Goal: Task Accomplishment & Management: Complete application form

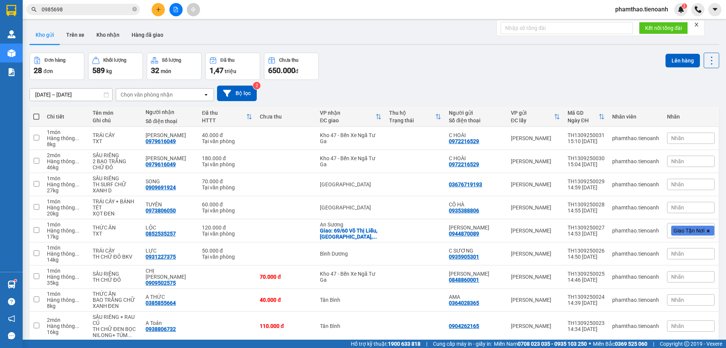
click at [158, 6] on button at bounding box center [158, 9] width 13 height 13
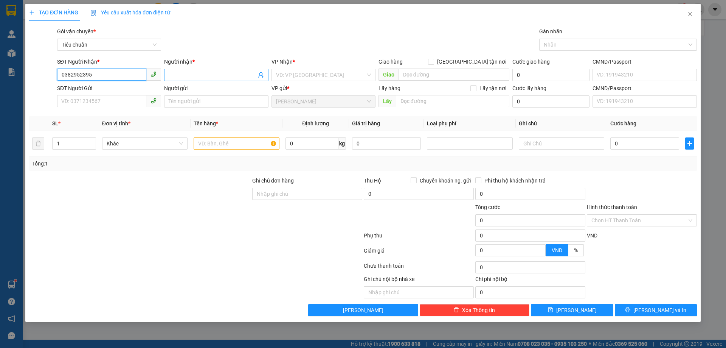
type input "0382952395"
click at [180, 75] on input "Người nhận *" at bounding box center [212, 75] width 87 height 8
type input "H"
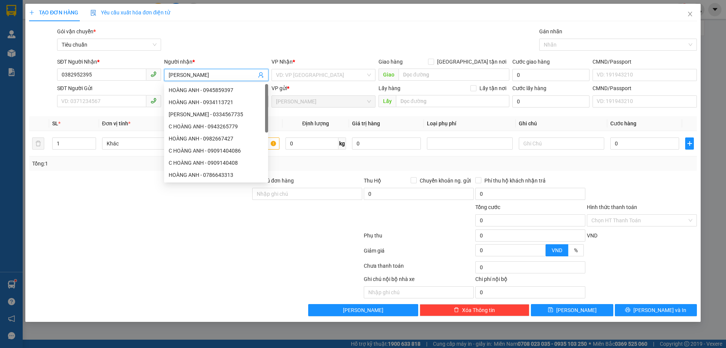
type input "[PERSON_NAME]"
click at [121, 83] on div "SĐT Người Nhận * 0382952395" at bounding box center [109, 70] width 104 height 26
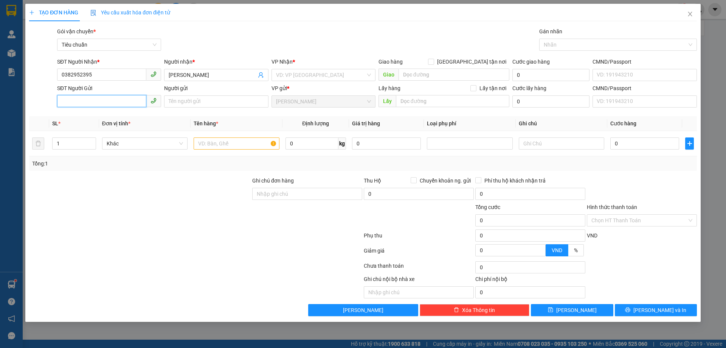
click at [107, 99] on input "SĐT Người Gửi" at bounding box center [101, 101] width 89 height 12
type input "0342699939"
click at [290, 72] on input "search" at bounding box center [321, 74] width 90 height 11
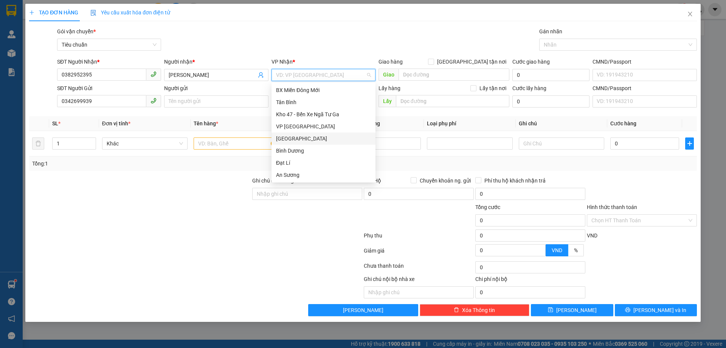
click at [283, 138] on div "[GEOGRAPHIC_DATA]" at bounding box center [323, 138] width 95 height 8
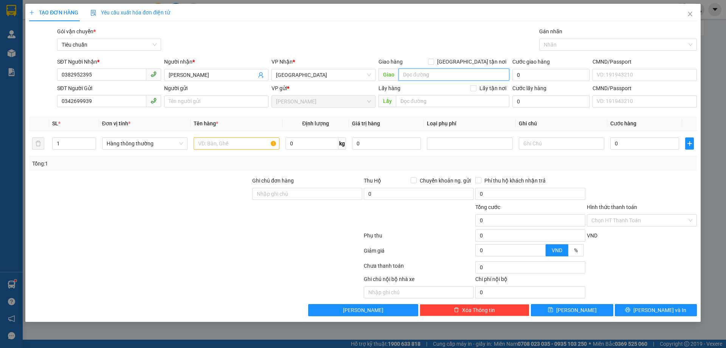
click at [442, 75] on input "search" at bounding box center [454, 74] width 111 height 12
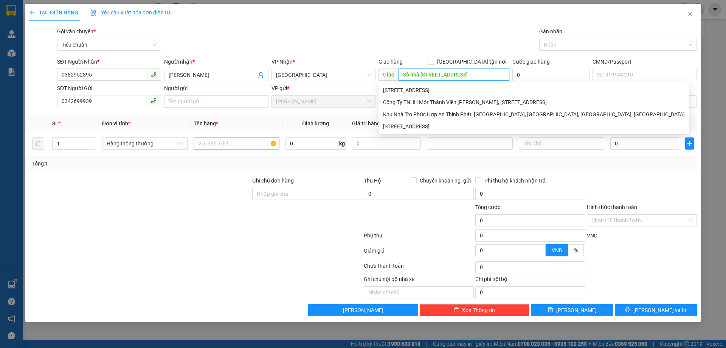
scroll to position [0, 54]
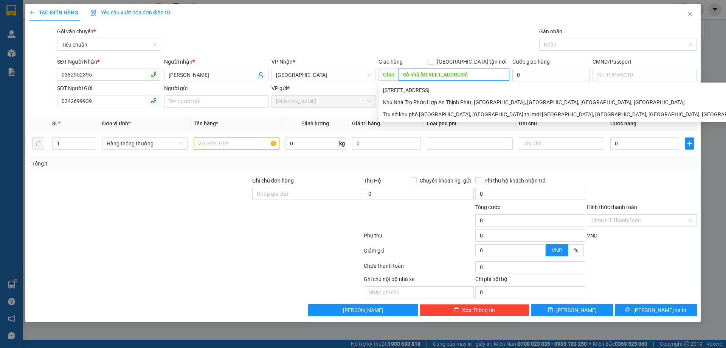
type input "Số nhà [STREET_ADDRESS]"
click at [451, 45] on div "Gói vận chuyển * Tiêu chuẩn Gán nhãn Nhãn" at bounding box center [377, 40] width 643 height 26
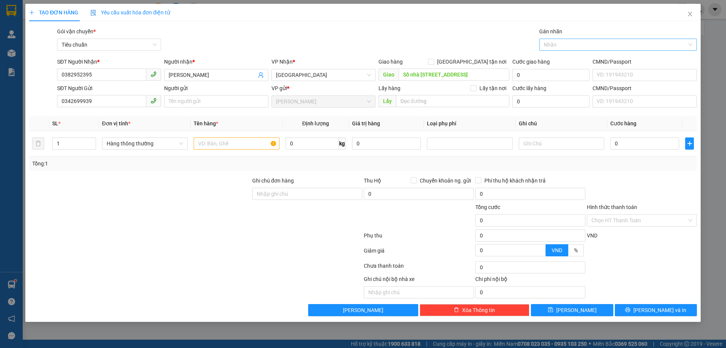
click at [554, 43] on div at bounding box center [614, 44] width 146 height 9
drag, startPoint x: 499, startPoint y: 48, endPoint x: 494, endPoint y: 54, distance: 8.0
click at [498, 48] on div "Gói vận chuyển * Tiêu chuẩn Gán nhãn Nhãn" at bounding box center [377, 40] width 643 height 26
click at [479, 77] on input "Số nhà [STREET_ADDRESS]" at bounding box center [454, 74] width 111 height 12
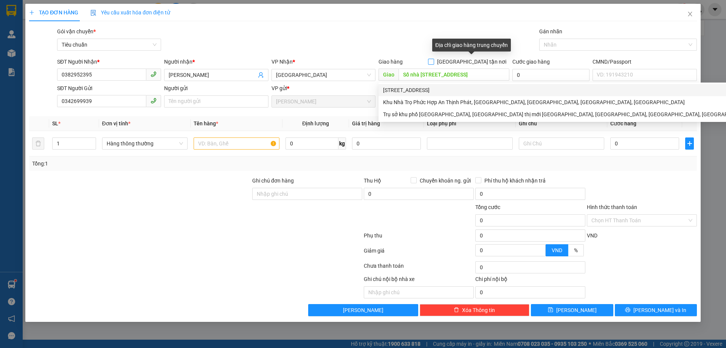
click at [433, 62] on input "[GEOGRAPHIC_DATA] tận nơi" at bounding box center [430, 61] width 5 height 5
checkbox input "true"
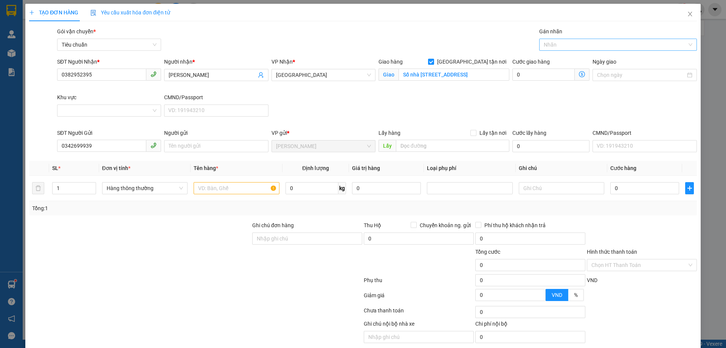
click at [552, 45] on div at bounding box center [614, 44] width 146 height 9
click at [550, 68] on div "Giao Tận Nơi" at bounding box center [614, 72] width 148 height 8
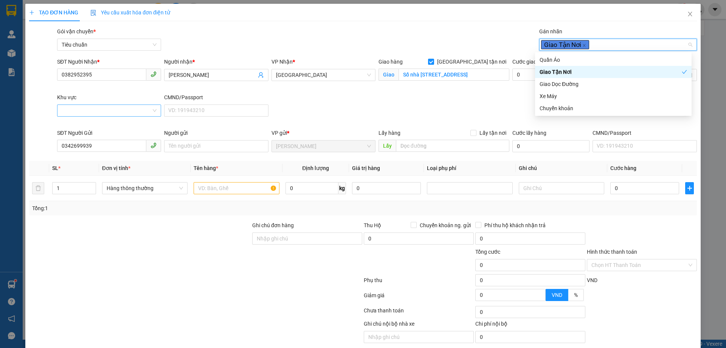
click at [83, 109] on input "Khu vực" at bounding box center [107, 110] width 90 height 11
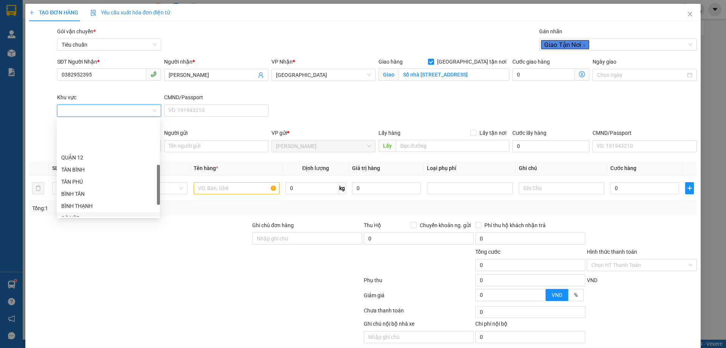
scroll to position [189, 0]
click at [77, 166] on div "THỦ ĐỨC" at bounding box center [108, 166] width 94 height 8
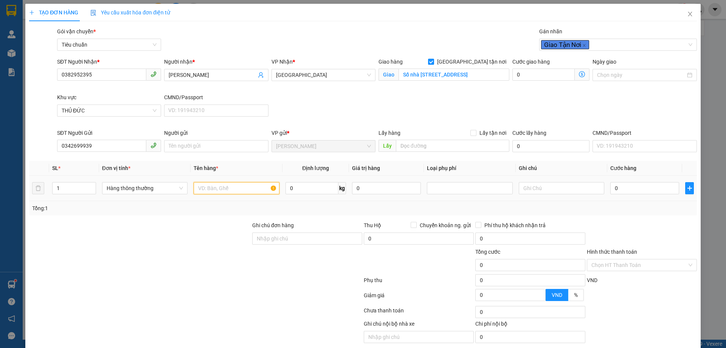
click at [209, 188] on input "text" at bounding box center [236, 188] width 85 height 12
type input "HÀNG ĐIỆN TỬ"
click at [296, 189] on input "0" at bounding box center [312, 188] width 53 height 12
drag, startPoint x: 103, startPoint y: 144, endPoint x: 71, endPoint y: 146, distance: 32.6
click at [51, 146] on div "SĐT Người Gửi 0342699939 0342699939 Người gửi Tên người gửi VP gửi * [PERSON_NA…" at bounding box center [362, 142] width 669 height 26
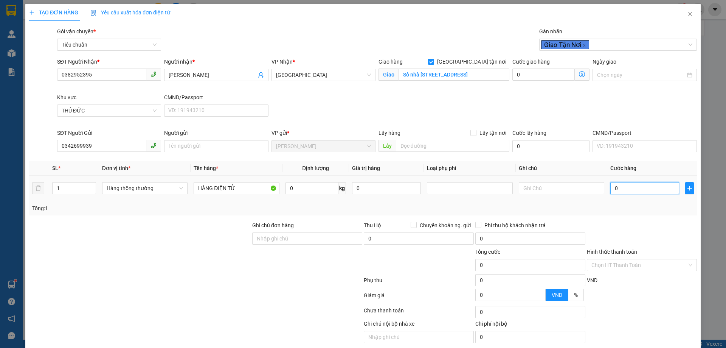
click at [636, 189] on input "0" at bounding box center [644, 188] width 69 height 12
type input "001"
type input "1"
type input "0.010"
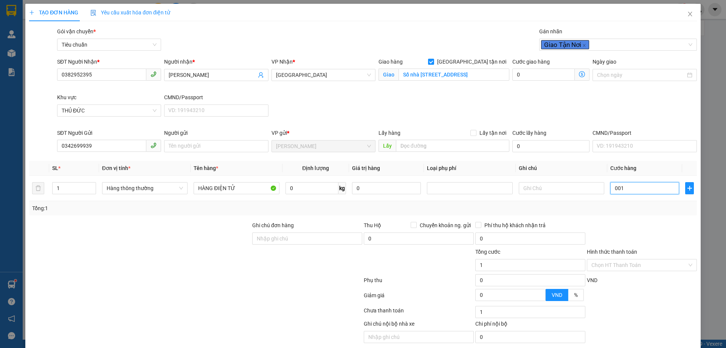
type input "10"
type input "00.100"
type input "100"
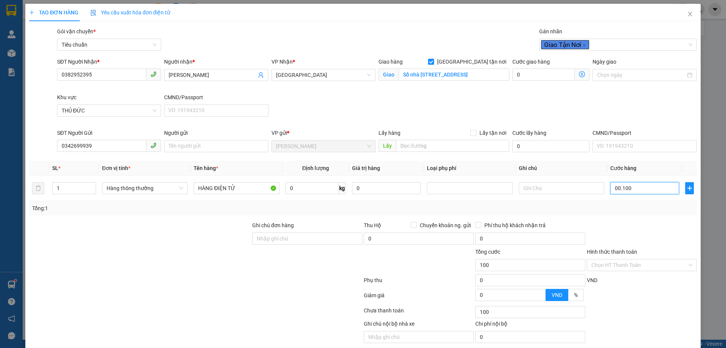
type input "0.001.000"
type input "1.000"
type input "1.000.000"
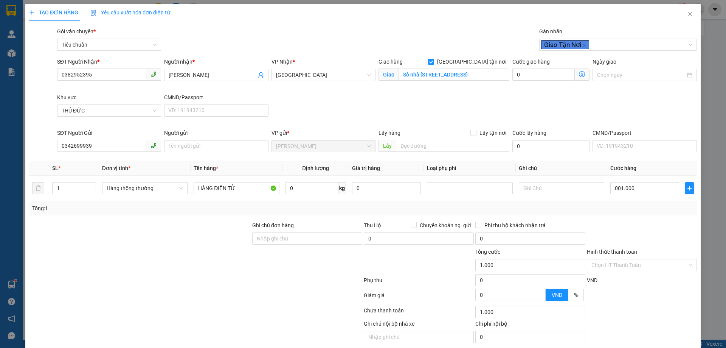
type input "1.000.000"
drag, startPoint x: 616, startPoint y: 233, endPoint x: 621, endPoint y: 224, distance: 10.5
click at [616, 233] on div at bounding box center [642, 234] width 112 height 26
click at [634, 188] on input "1.000.000" at bounding box center [644, 188] width 69 height 12
type input "0"
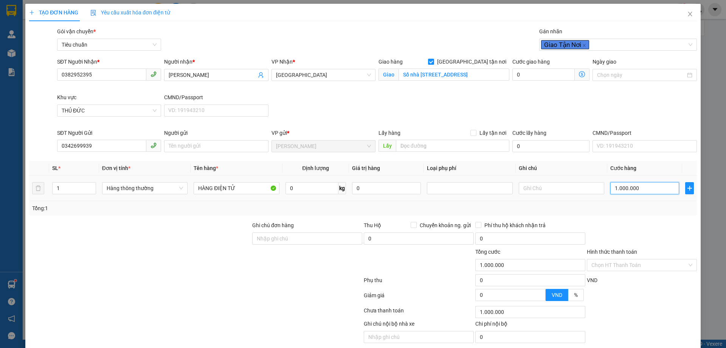
type input "0"
type input "001"
type input "1"
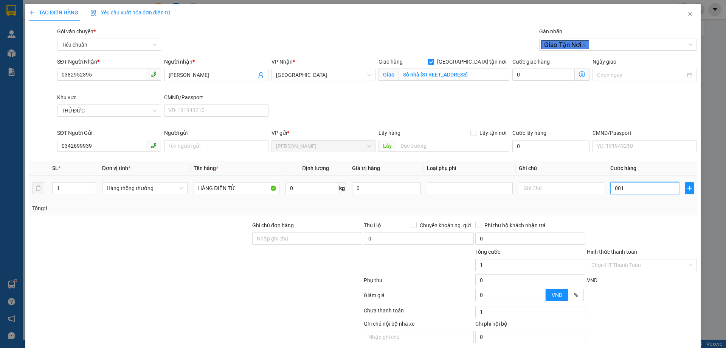
type input "0.010"
type input "10"
type input "00.100"
type input "100"
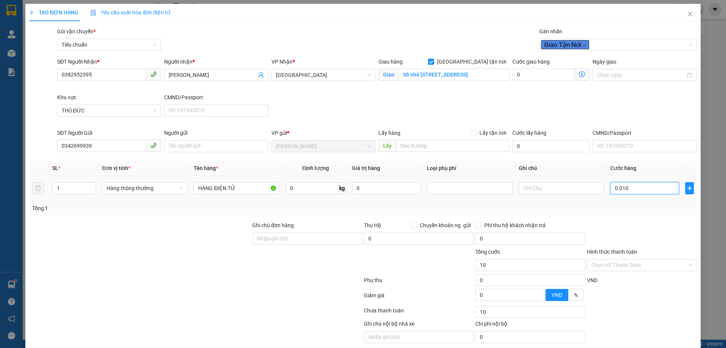
type input "100"
type input "0.001.000"
type input "1.000"
type input "000.010.000"
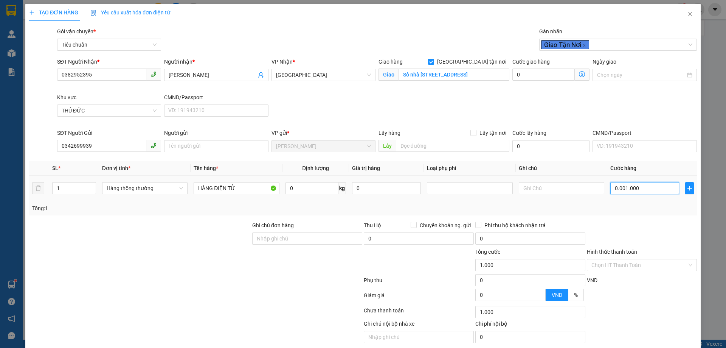
type input "10.000"
type input "00.000.100.000"
type input "100.000"
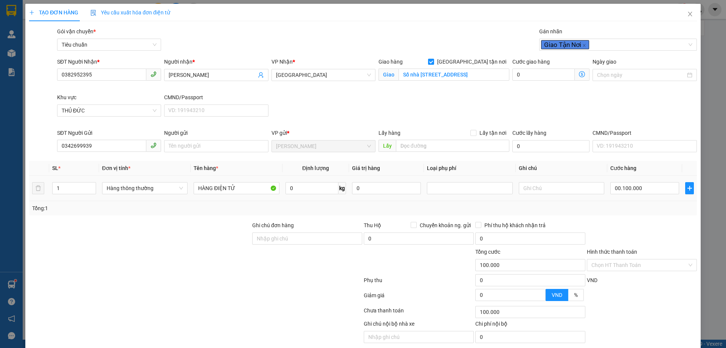
type input "100.000"
click at [632, 202] on div "Tổng: 1" at bounding box center [363, 208] width 668 height 14
click at [306, 192] on input "0" at bounding box center [312, 188] width 53 height 12
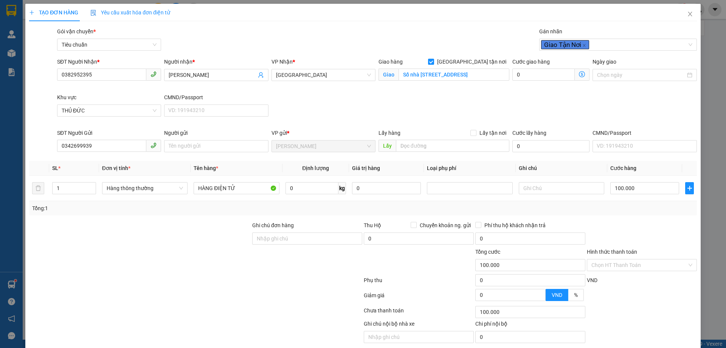
type input "0"
click at [487, 77] on input "Số nhà [STREET_ADDRESS]" at bounding box center [454, 74] width 111 height 12
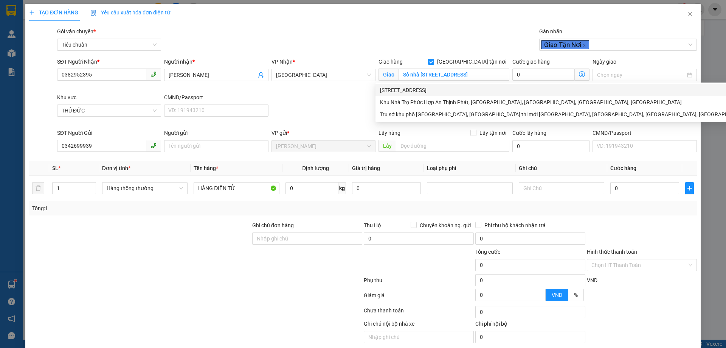
click at [411, 38] on div "Gói vận chuyển * Tiêu chuẩn Gán nhãn Giao Tận Nơi" at bounding box center [377, 40] width 643 height 26
drag, startPoint x: 400, startPoint y: 71, endPoint x: 531, endPoint y: 80, distance: 131.2
click at [531, 80] on div "SĐT Người Nhận * 0382952395 Người nhận * HOÀNG ANH VP Nhận * [GEOGRAPHIC_DATA] …" at bounding box center [377, 92] width 643 height 71
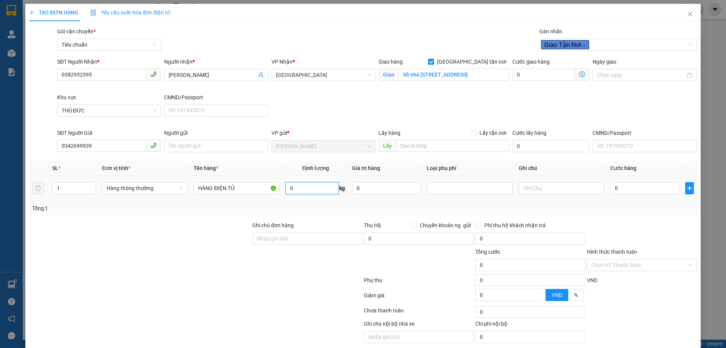
click at [300, 193] on input "0" at bounding box center [312, 188] width 53 height 12
type input "42"
click at [217, 317] on div at bounding box center [195, 311] width 335 height 15
type input "90.000"
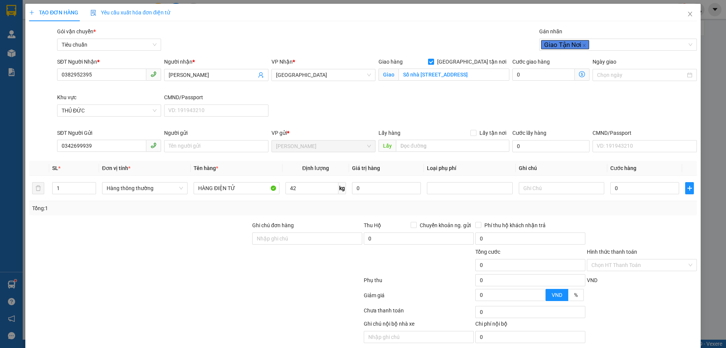
type input "90.000"
type input "175.000"
type input "85.000"
click at [580, 76] on icon "dollar-circle" at bounding box center [582, 74] width 6 height 6
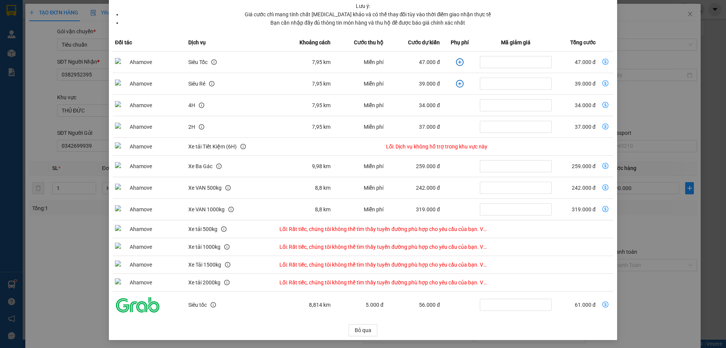
scroll to position [64, 0]
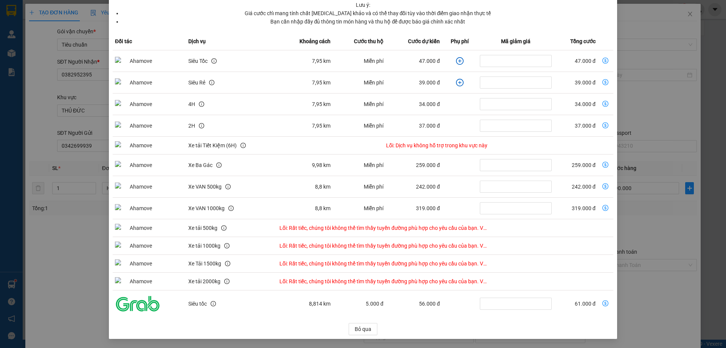
click at [456, 59] on icon "plus-circle" at bounding box center [460, 61] width 8 height 8
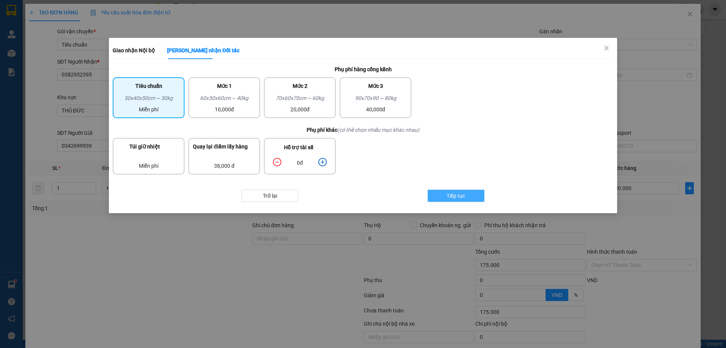
click at [448, 199] on span "Tiếp tục" at bounding box center [456, 195] width 19 height 8
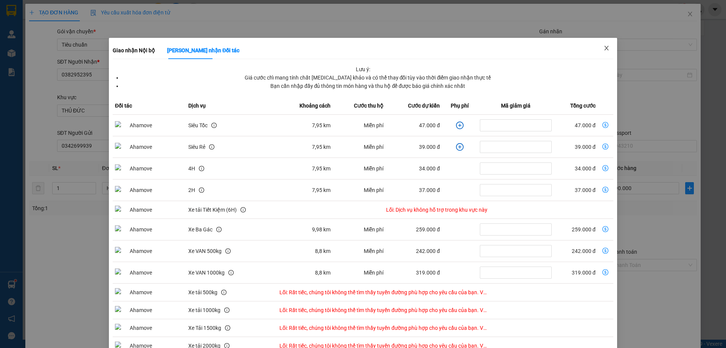
click at [604, 48] on icon "close" at bounding box center [607, 48] width 6 height 6
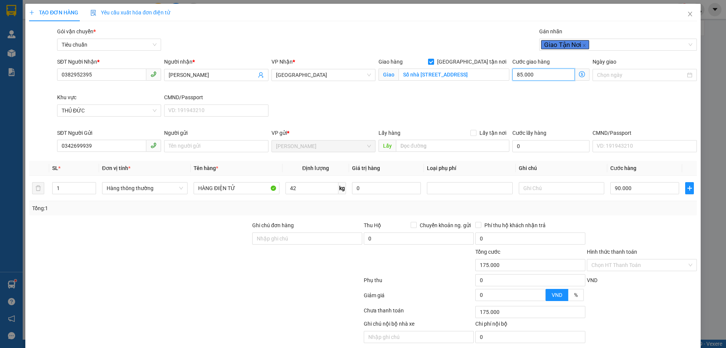
click at [522, 71] on input "85.000" at bounding box center [543, 74] width 62 height 12
type input "90.000"
type input "0"
type input "90.009"
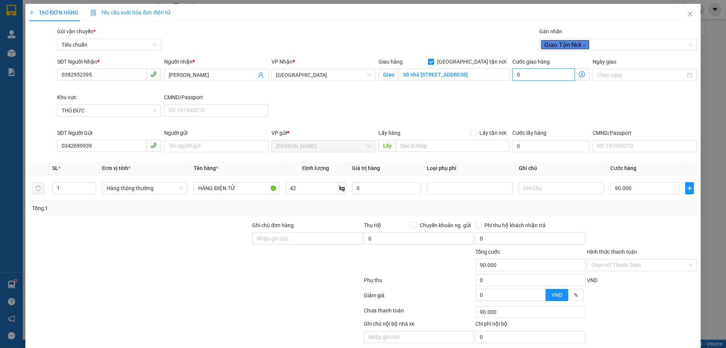
type input "90.009"
type input "9"
type input "90.090"
type input "90"
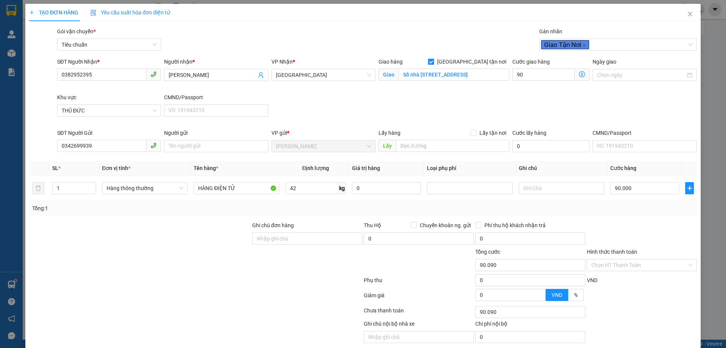
type input "180.000"
type input "90.000"
click at [525, 111] on div "SĐT Người Nhận * 0382952395 Người nhận * HOÀNG ANH VP Nhận * Thủ Đức Giao hàng …" at bounding box center [377, 92] width 643 height 71
click at [625, 191] on input "90.000" at bounding box center [644, 188] width 69 height 12
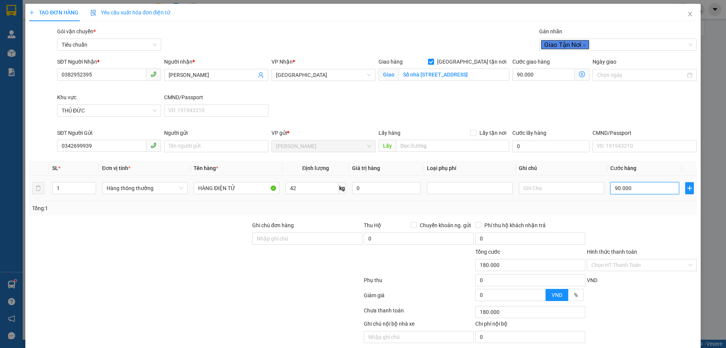
type input "0"
type input "90.000"
type input "001"
type input "90.001"
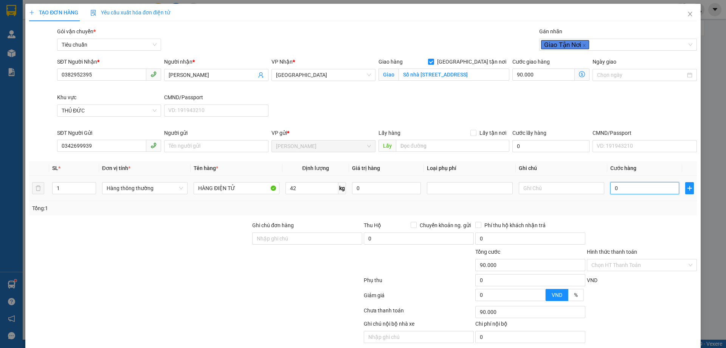
type input "90.001"
type input "0.010"
type input "90.010"
type input "00.100"
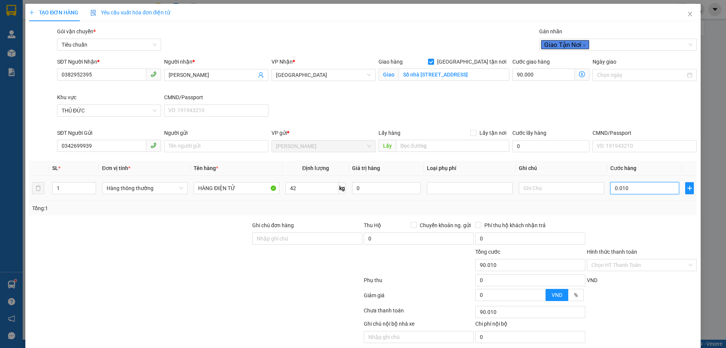
type input "90.100"
type input "0.001.000"
type input "91.000"
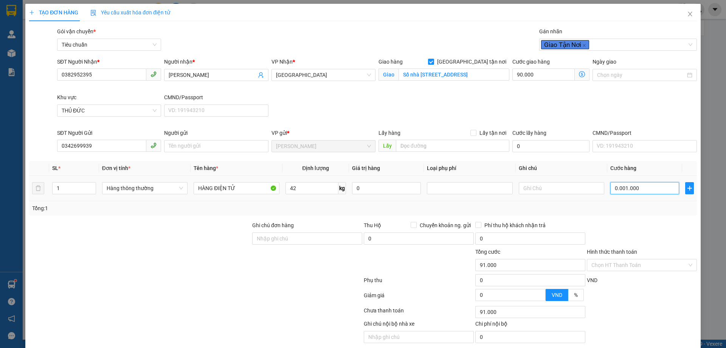
type input "000.010.000"
type input "100.000"
type input "10.000"
type input "100.000"
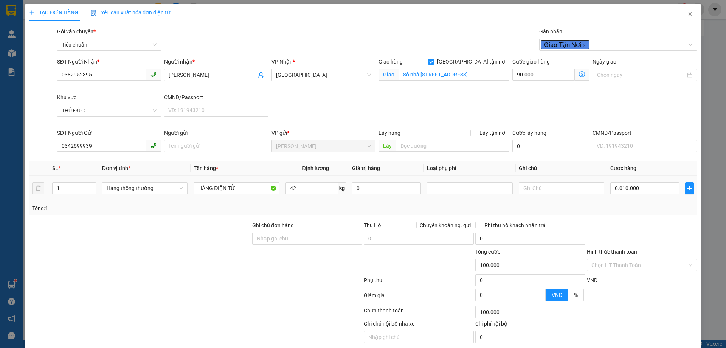
type input "100.000"
click at [625, 197] on td "10.000" at bounding box center [644, 187] width 75 height 25
click at [540, 186] on input "text" at bounding box center [561, 188] width 85 height 12
type input "TH CHỮ XANH LÁ"
click at [630, 189] on input "10.000" at bounding box center [644, 188] width 69 height 12
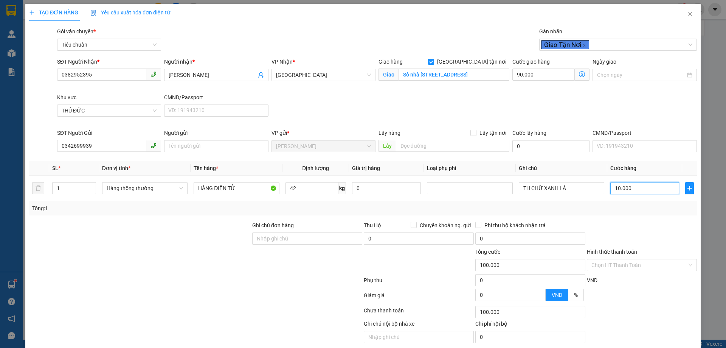
type input "0"
type input "90.000"
type input "001"
type input "90.001"
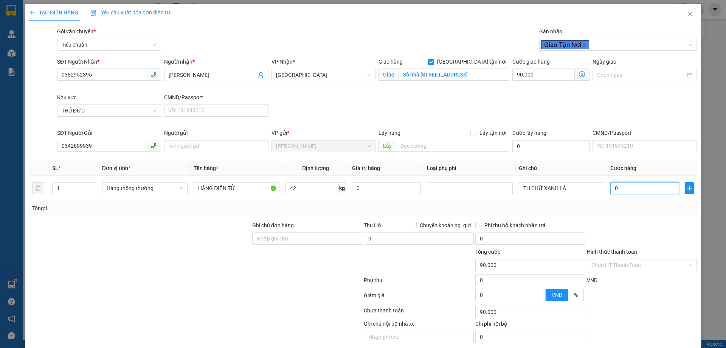
type input "90.001"
type input "0.010"
type input "90.010"
type input "00.100"
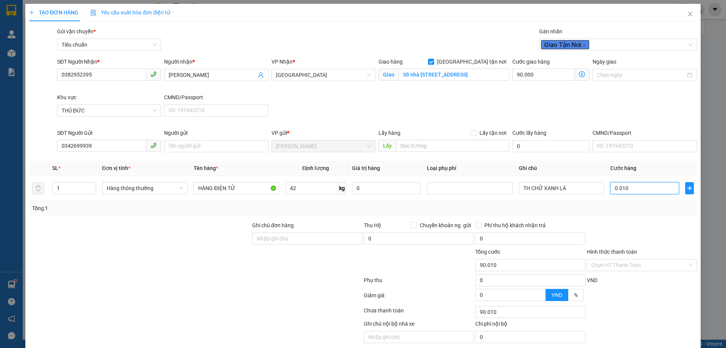
type input "90.100"
type input "0.001.000"
type input "91.000"
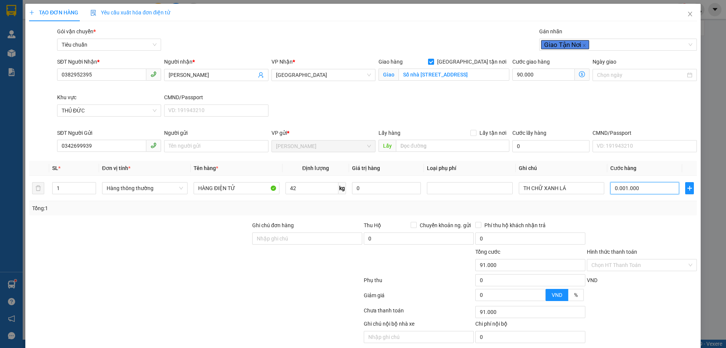
type input "000.010.000"
type input "100.000"
type input "00.000.100.000"
type input "190.000"
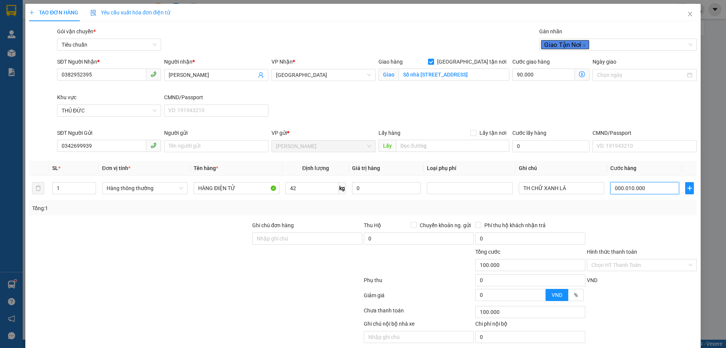
type input "190.000"
type input "0.000.001.000.000"
type input "1.090.000"
type input "1.000.000"
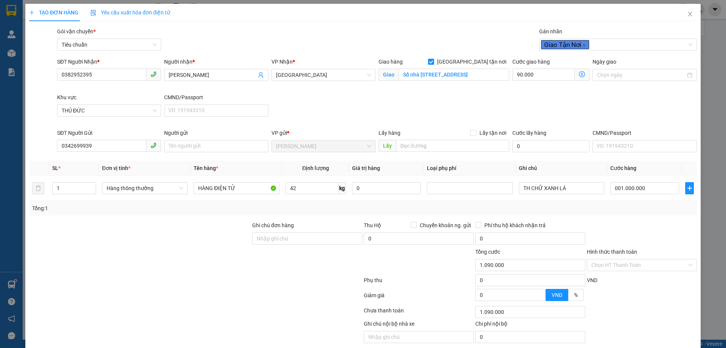
type input "1.090.000"
click at [635, 217] on div "Transit Pickup Surcharge Ids Transit Deliver Surcharge Ids Transit Deliver Surc…" at bounding box center [363, 193] width 668 height 333
click at [645, 188] on input "1.000.000" at bounding box center [644, 188] width 69 height 12
type input "0"
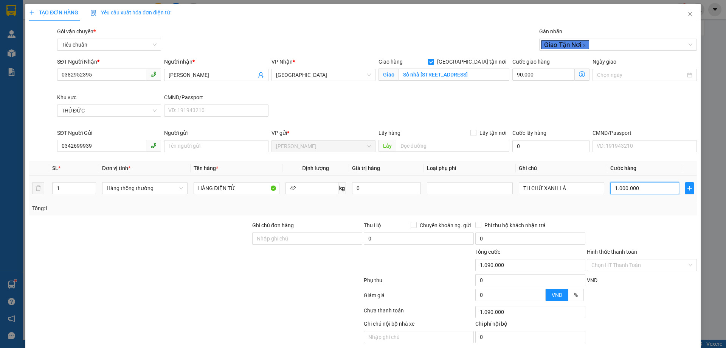
type input "90.000"
type input "001"
type input "90.001"
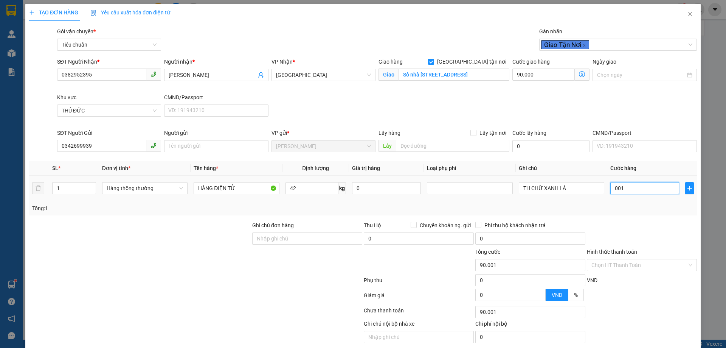
type input "0.010"
type input "90.010"
type input "00.100"
type input "90.100"
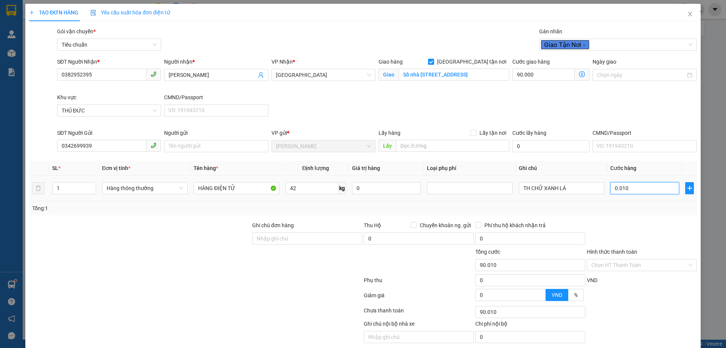
type input "90.100"
type input "0.001.000"
type input "91.000"
type input "000.010.000"
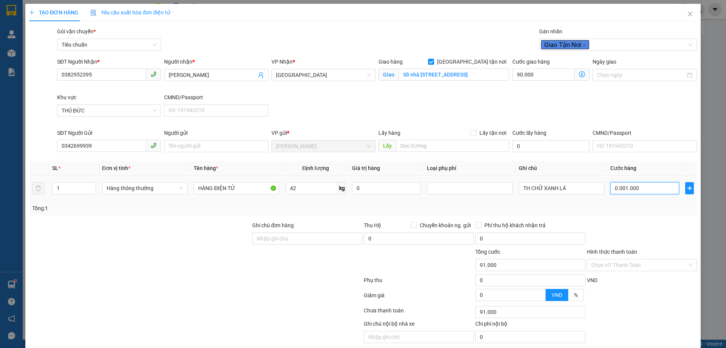
type input "100.000"
type input "00.000.100.000"
type input "190.000"
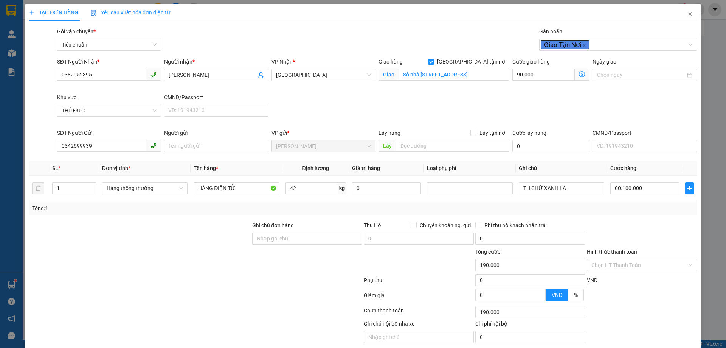
type input "100.000"
type input "190.000"
click at [627, 214] on div "Tổng: 1" at bounding box center [363, 208] width 668 height 14
click at [621, 263] on input "Hình thức thanh toán" at bounding box center [640, 264] width 96 height 11
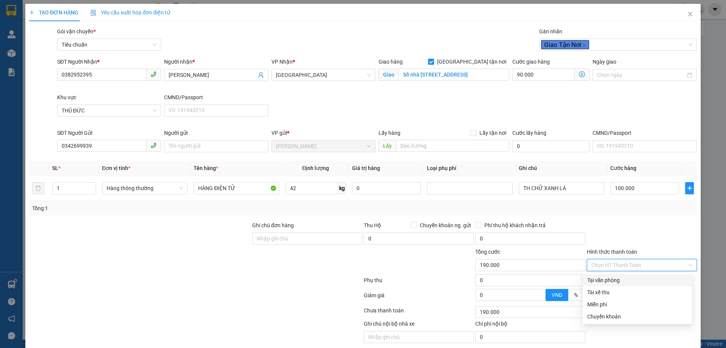
click at [610, 279] on div "Tại văn phòng" at bounding box center [637, 280] width 100 height 8
type input "0"
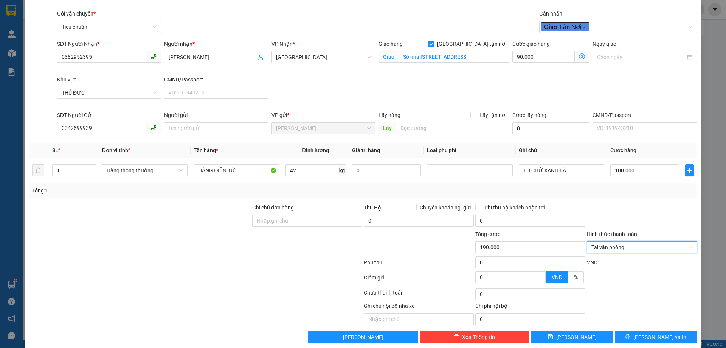
scroll to position [28, 0]
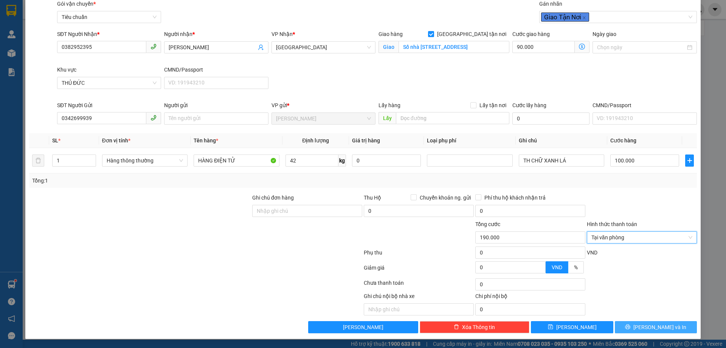
click at [642, 331] on button "[PERSON_NAME] và In" at bounding box center [656, 327] width 82 height 12
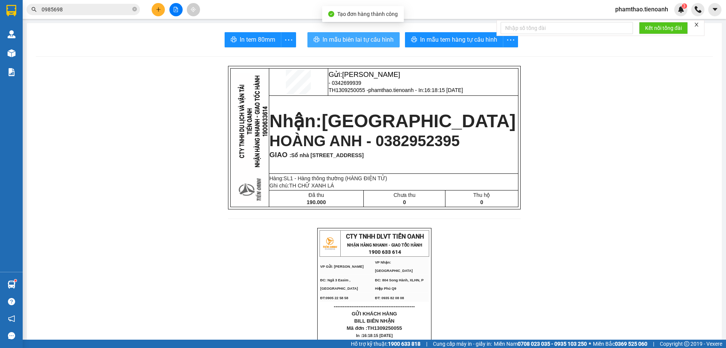
click at [339, 40] on span "In mẫu biên lai tự cấu hình" at bounding box center [358, 39] width 71 height 9
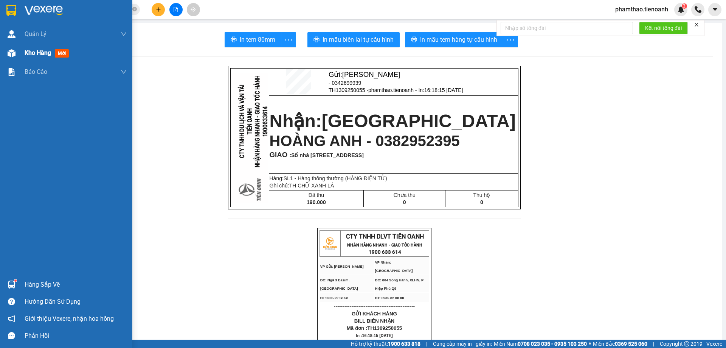
click at [13, 50] on img at bounding box center [12, 53] width 8 height 8
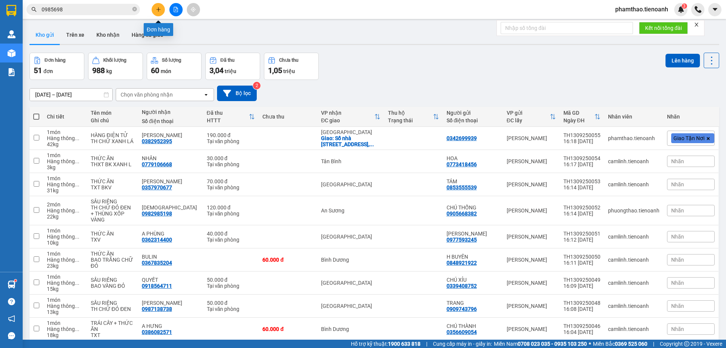
click at [158, 8] on icon "plus" at bounding box center [158, 9] width 5 height 5
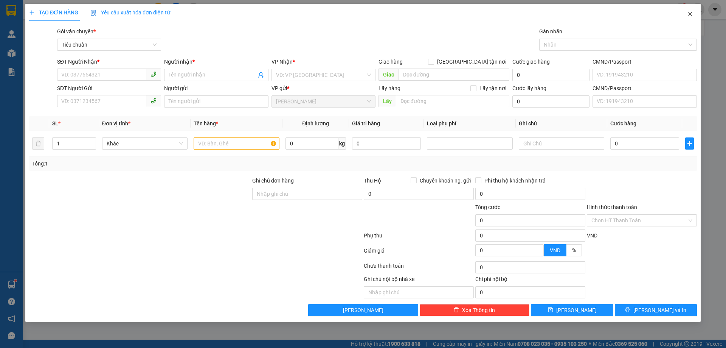
click at [692, 16] on icon "close" at bounding box center [690, 14] width 6 height 6
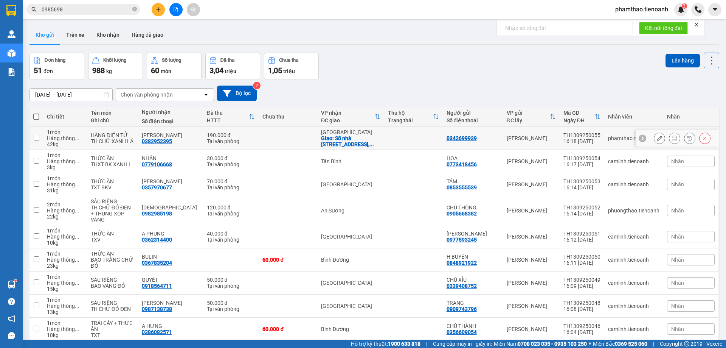
click at [657, 140] on icon at bounding box center [659, 137] width 5 height 5
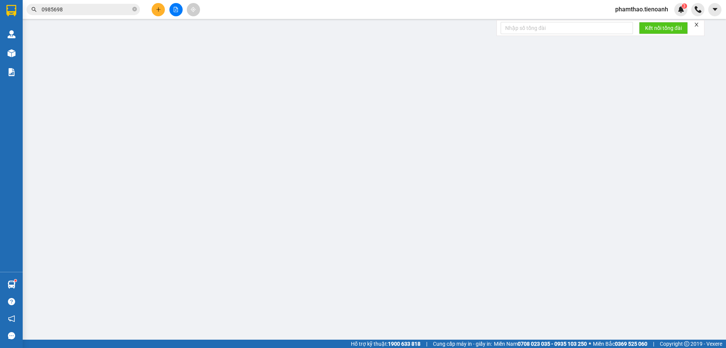
type input "0382952395"
type input "[PERSON_NAME]"
checkbox input "true"
type input "Số nhà [STREET_ADDRESS]"
type input "0342699939"
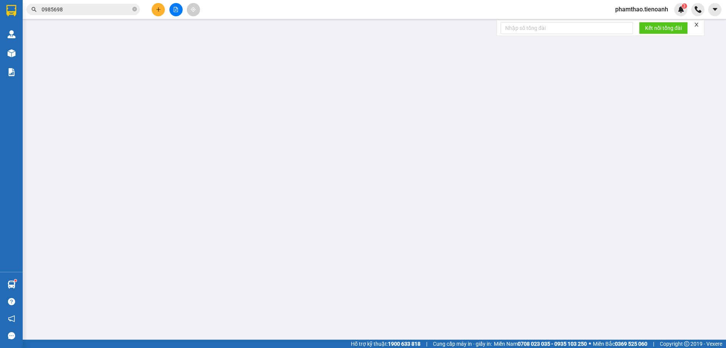
type input "190.000"
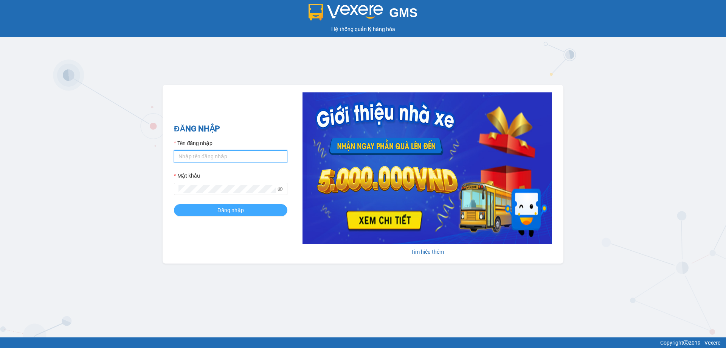
type input "phamthao.tienoanh"
click at [203, 215] on button "Đăng nhập" at bounding box center [230, 210] width 113 height 12
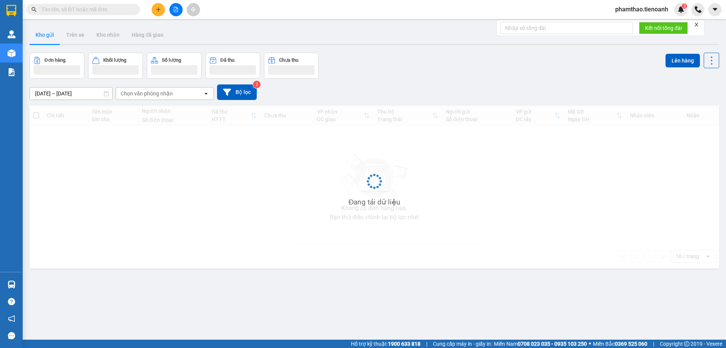
click at [97, 9] on input "text" at bounding box center [86, 9] width 89 height 8
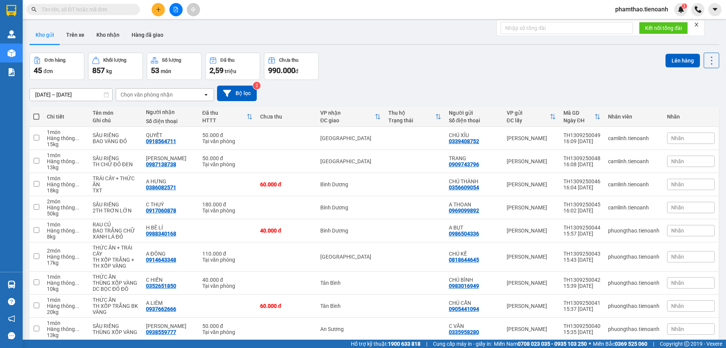
paste input "0342699939"
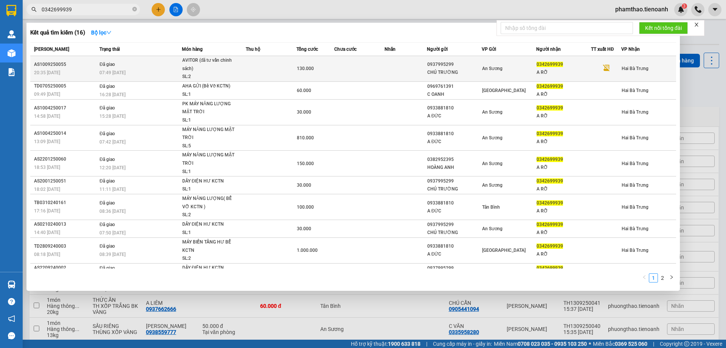
type input "0342699939"
click at [267, 71] on td at bounding box center [271, 69] width 51 height 26
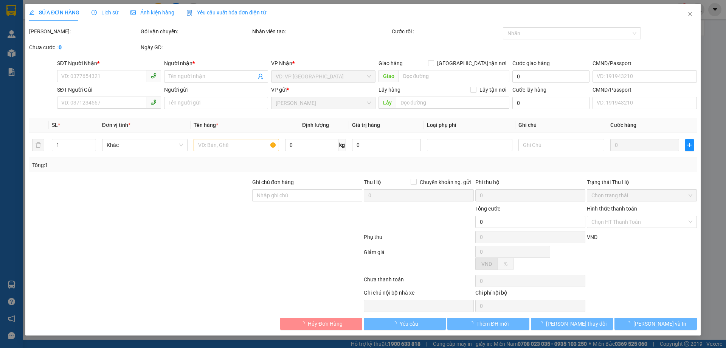
type input "0342699939"
type input "A RỠ"
type input "0937995299"
type input "CHÚ TRƯỜNG"
type input "130.000"
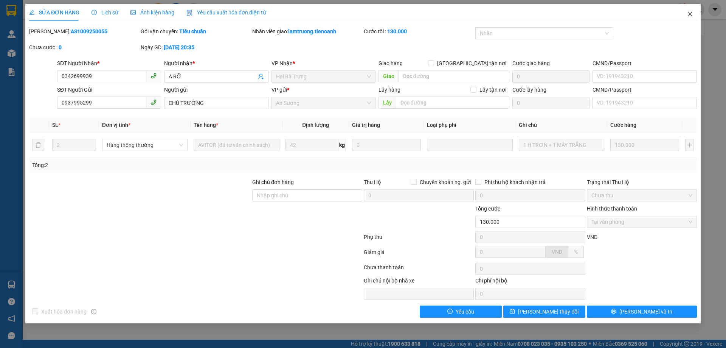
click at [693, 12] on icon "close" at bounding box center [690, 14] width 6 height 6
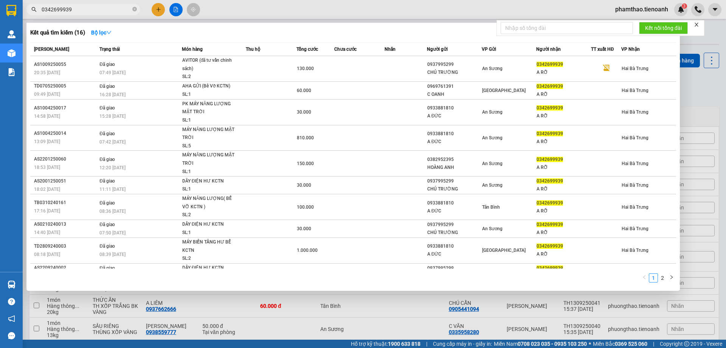
click at [88, 9] on input "0342699939" at bounding box center [86, 9] width 89 height 8
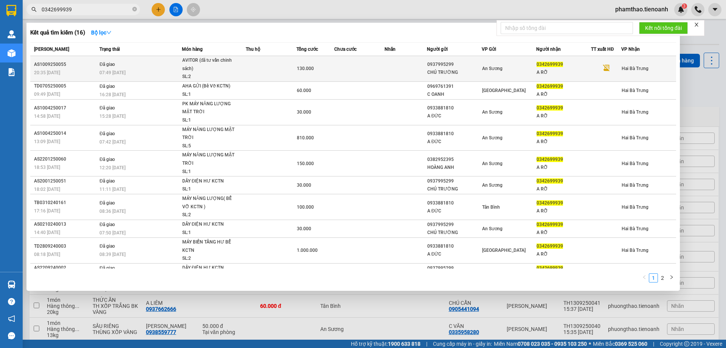
click at [288, 76] on td at bounding box center [271, 69] width 51 height 26
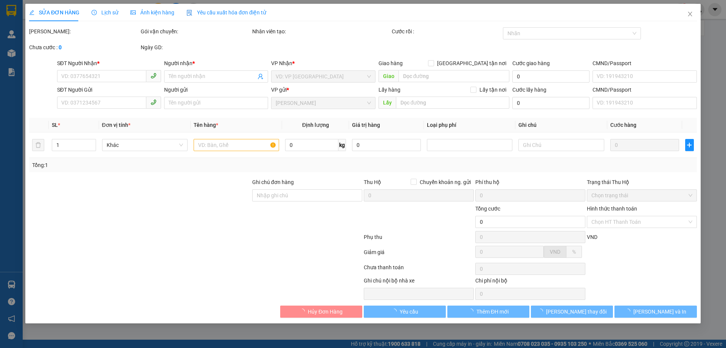
type input "0342699939"
type input "A RỠ"
type input "0937995299"
type input "CHÚ TRƯỜNG"
type input "130.000"
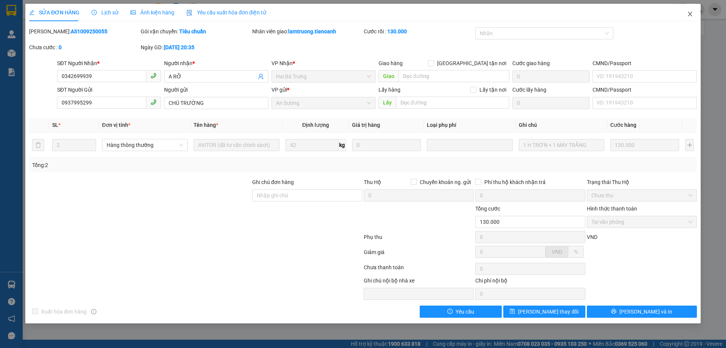
click at [694, 14] on span "Close" at bounding box center [690, 14] width 21 height 21
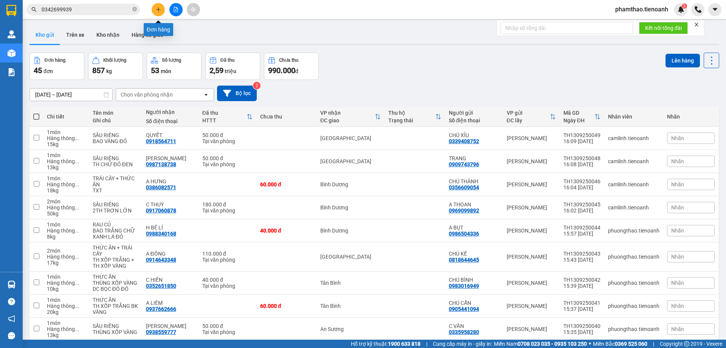
click at [160, 13] on button at bounding box center [158, 9] width 13 height 13
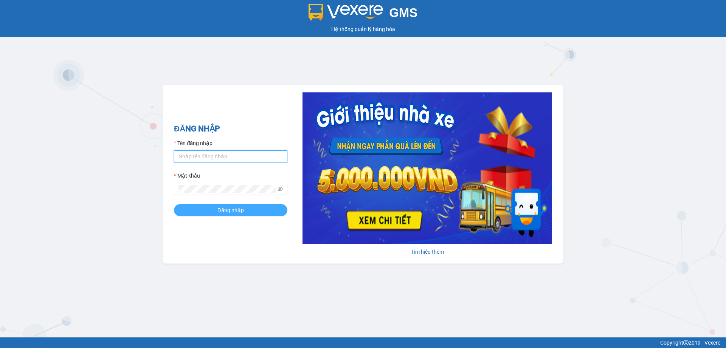
type input "phamthao.tienoanh"
click at [216, 206] on button "Đăng nhập" at bounding box center [230, 210] width 113 height 12
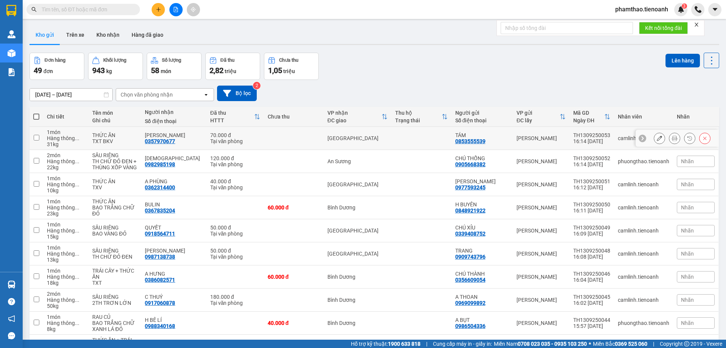
click at [669, 139] on button at bounding box center [674, 138] width 11 height 13
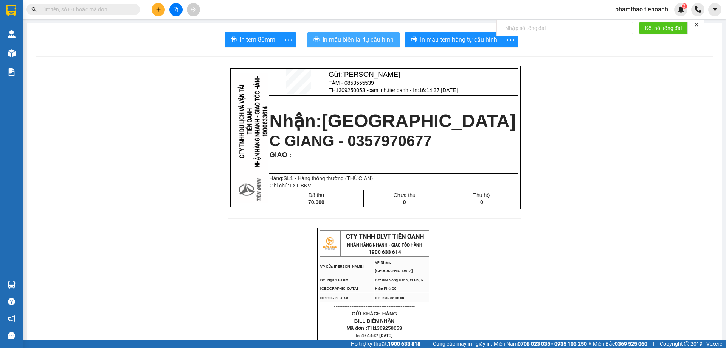
click at [333, 42] on span "In mẫu biên lai tự cấu hình" at bounding box center [358, 39] width 71 height 9
click at [349, 39] on span "In mẫu biên lai tự cấu hình" at bounding box center [358, 39] width 71 height 9
click at [157, 11] on icon "plus" at bounding box center [158, 9] width 5 height 5
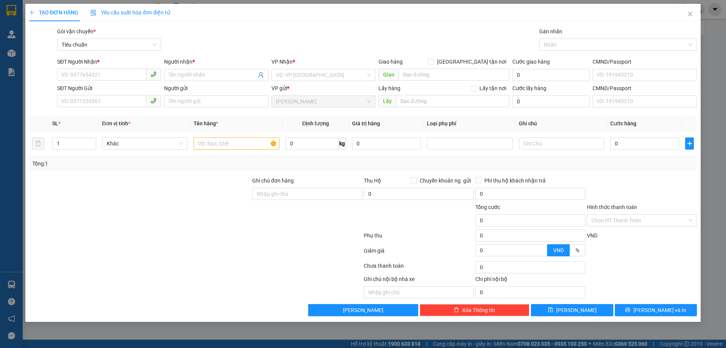
click at [99, 68] on div "SĐT Người Nhận *" at bounding box center [109, 62] width 104 height 11
click at [87, 72] on input "SĐT Người Nhận *" at bounding box center [101, 74] width 89 height 12
click at [102, 87] on div "0382952395 - HOÀNG ANH" at bounding box center [109, 90] width 95 height 8
type input "0382952395"
type input "[PERSON_NAME]"
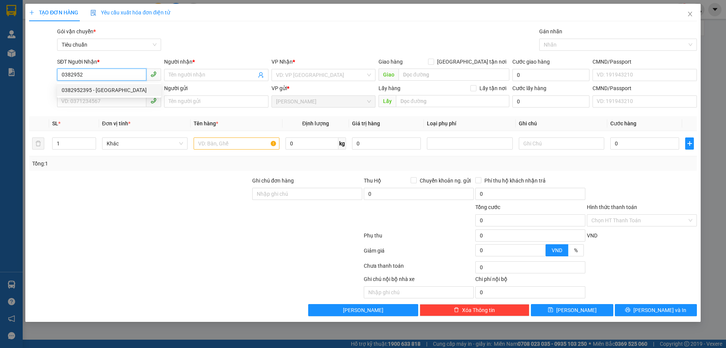
checkbox input "true"
type input "Số nhà [STREET_ADDRESS]"
type input "90.000"
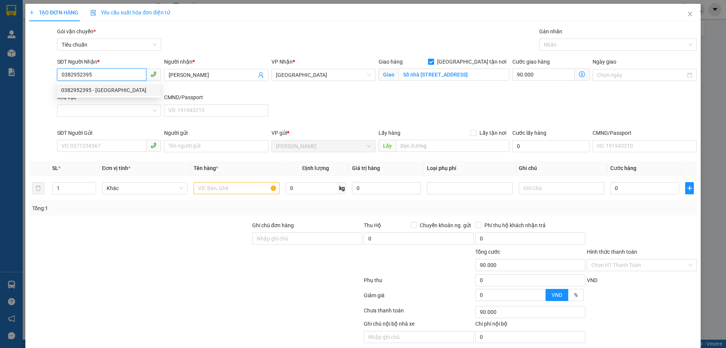
type input "190.000"
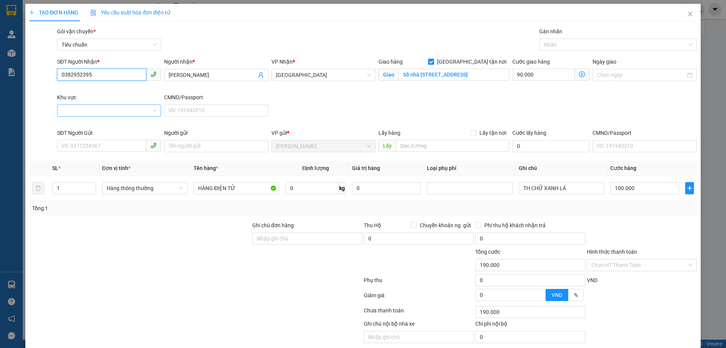
type input "0382952395"
click at [101, 110] on input "Khu vực" at bounding box center [107, 110] width 90 height 11
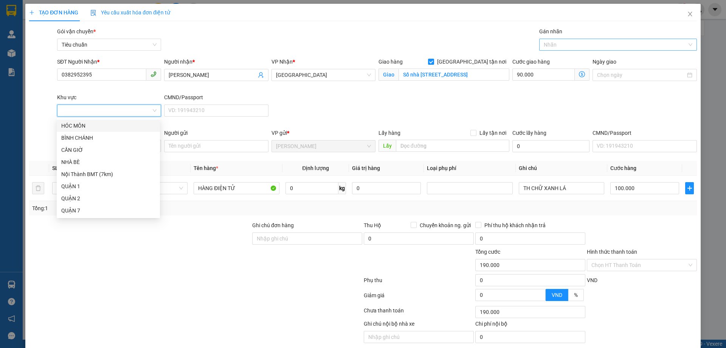
click at [558, 42] on div at bounding box center [614, 44] width 146 height 9
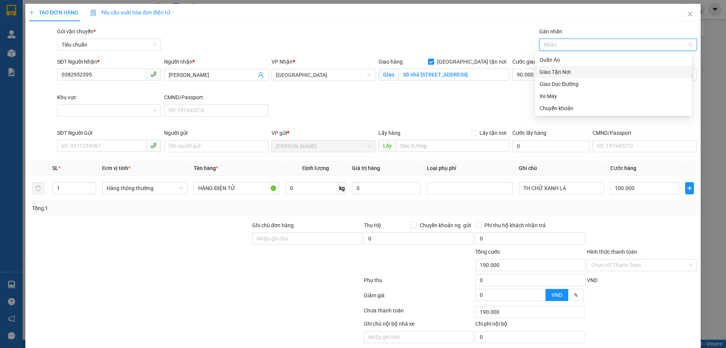
click at [550, 68] on div "Giao Tận Nơi" at bounding box center [614, 72] width 148 height 8
click at [558, 74] on div "Giao Tận Nơi" at bounding box center [611, 72] width 142 height 8
click at [559, 71] on div "Giao Tận Nơi" at bounding box center [614, 72] width 148 height 8
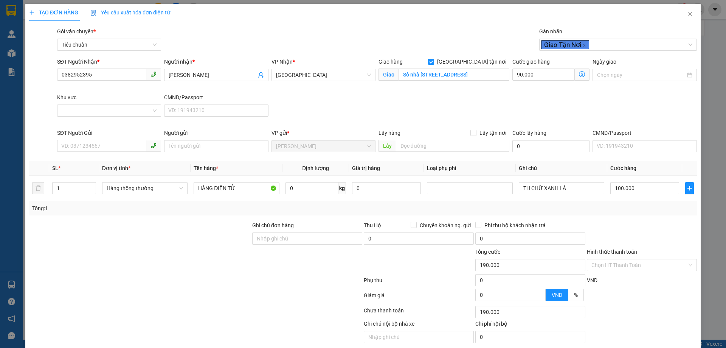
click at [585, 17] on div "TẠO ĐƠN HÀNG Yêu cầu xuất hóa đơn điện tử" at bounding box center [363, 12] width 668 height 17
click at [127, 106] on input "Khu vực" at bounding box center [107, 110] width 90 height 11
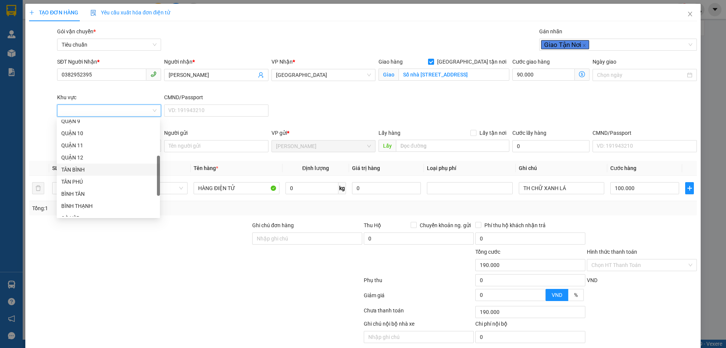
scroll to position [189, 0]
click at [75, 168] on div "THỦ ĐỨC" at bounding box center [108, 166] width 94 height 8
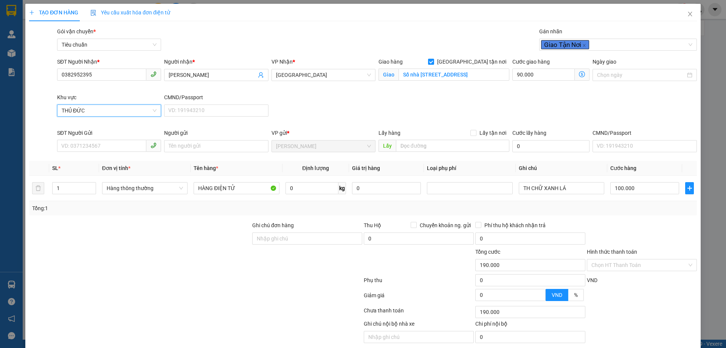
type input "100.000"
type input "0"
click at [118, 143] on input "SĐT Người Gửi" at bounding box center [101, 146] width 89 height 12
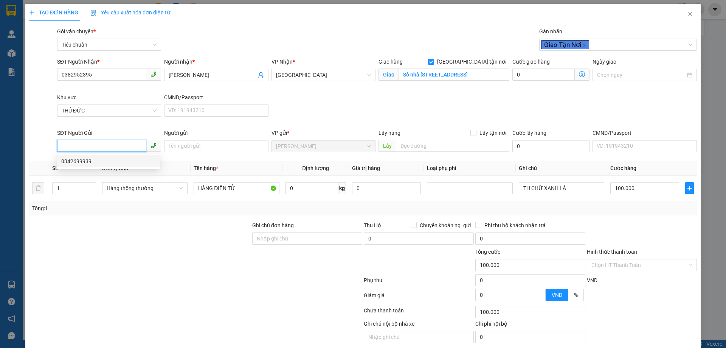
click at [91, 160] on div "0342699939" at bounding box center [108, 161] width 94 height 8
type input "0342699939"
click at [203, 151] on input "Người gửi" at bounding box center [216, 146] width 104 height 12
click at [292, 190] on input "0" at bounding box center [312, 188] width 53 height 12
type input "42"
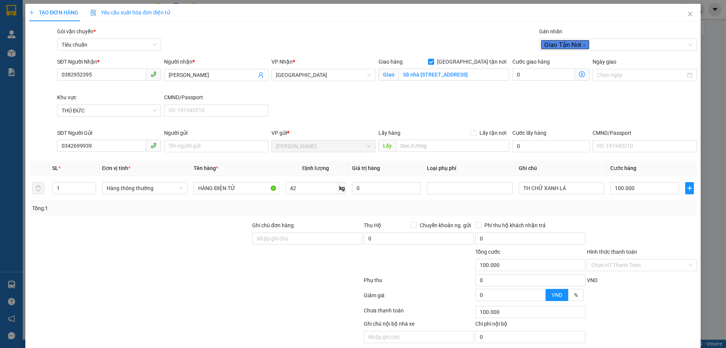
click at [577, 220] on div "Transit Pickup Surcharge Ids Transit Deliver Surcharge Ids Transit Deliver Surc…" at bounding box center [363, 193] width 668 height 333
type input "90.000"
type input "175.000"
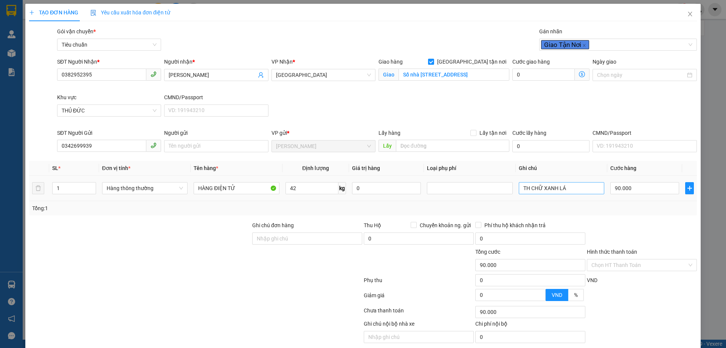
type input "175.000"
type input "85.000"
click at [537, 78] on input "85.000" at bounding box center [543, 74] width 62 height 12
type input "90.000"
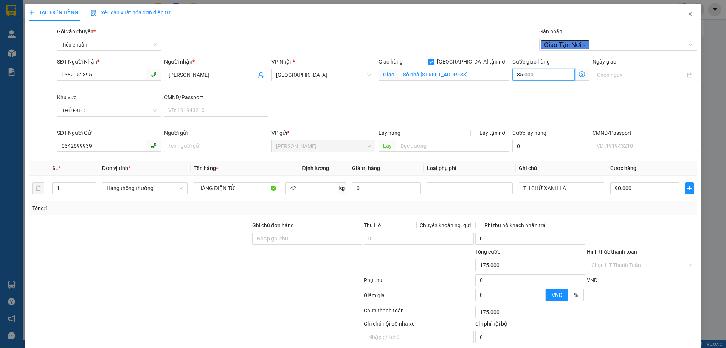
type input "0"
type input "90.009"
type input "9"
type input "90.090"
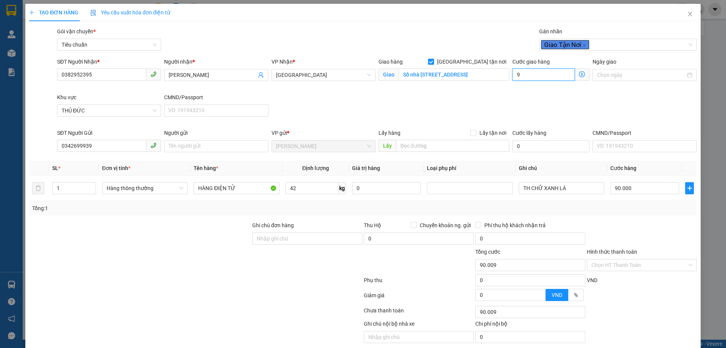
type input "90.090"
type input "90"
type input "180.000"
type input "90.000"
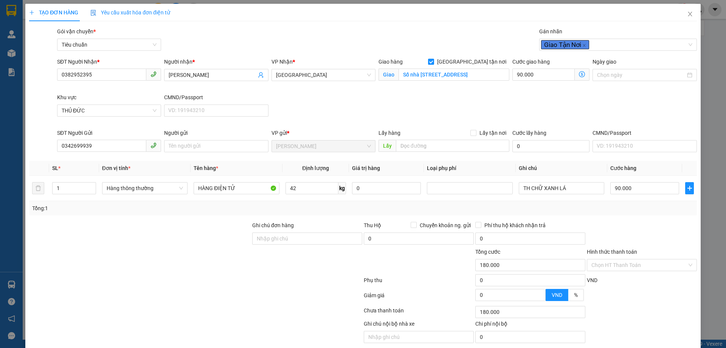
click at [547, 96] on div "SĐT Người Nhận * 0382952395 Người nhận * HOÀNG ANH VP Nhận * Thủ Đức Giao hàng …" at bounding box center [377, 92] width 643 height 71
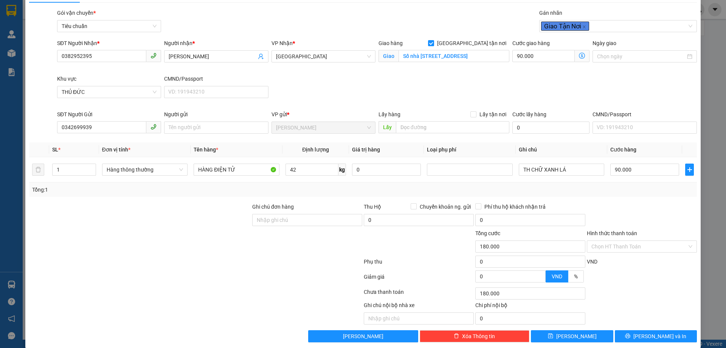
scroll to position [28, 0]
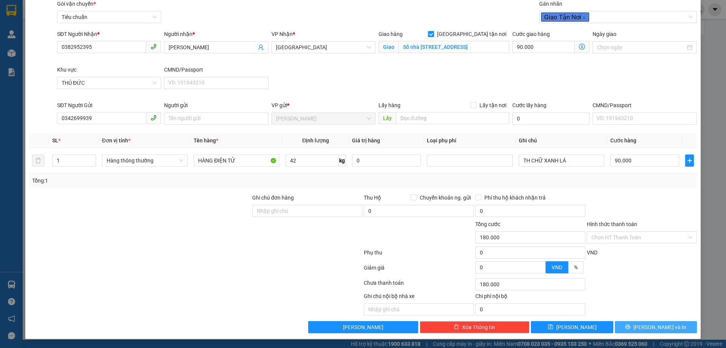
click at [644, 330] on span "[PERSON_NAME] và In" at bounding box center [660, 327] width 53 height 8
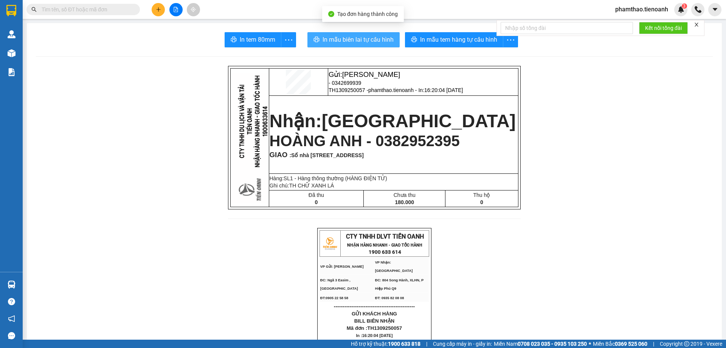
click at [355, 44] on span "In mẫu biên lai tự cấu hình" at bounding box center [358, 39] width 71 height 9
click at [328, 39] on span "In mẫu biên lai tự cấu hình" at bounding box center [358, 39] width 71 height 9
click at [354, 42] on span "In mẫu biên lai tự cấu hình" at bounding box center [358, 39] width 71 height 9
click at [350, 42] on span "In mẫu biên lai tự cấu hình" at bounding box center [358, 39] width 71 height 9
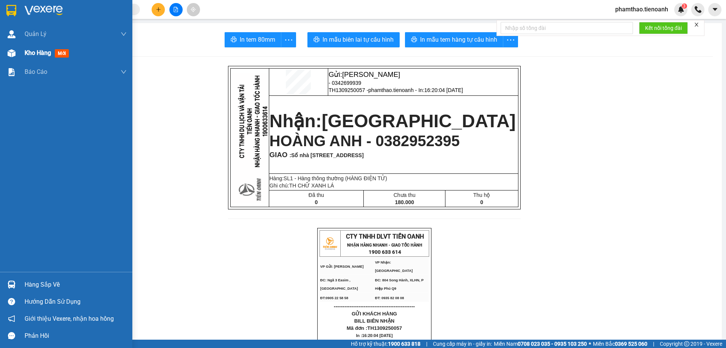
click at [16, 55] on div at bounding box center [11, 53] width 13 height 13
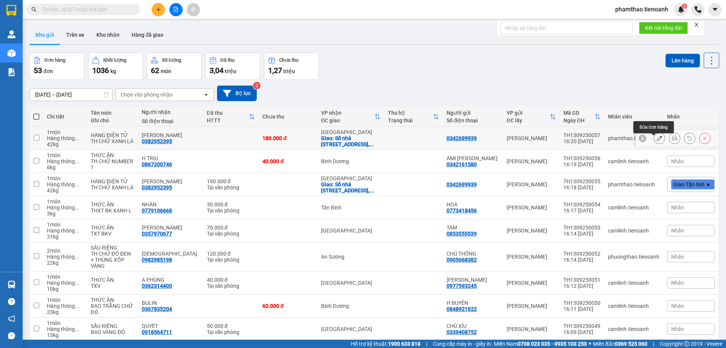
click at [657, 141] on icon at bounding box center [659, 137] width 5 height 5
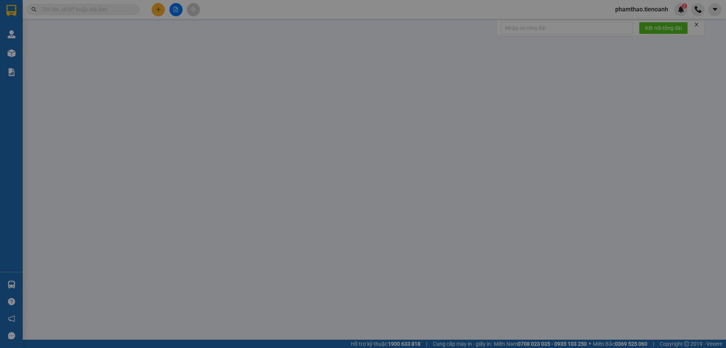
type input "0382952395"
type input "[PERSON_NAME]"
checkbox input "true"
type input "Số nhà [STREET_ADDRESS]"
type input "0342699939"
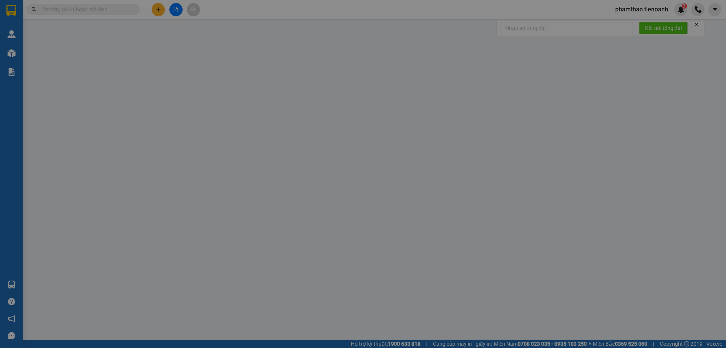
type input "180.000"
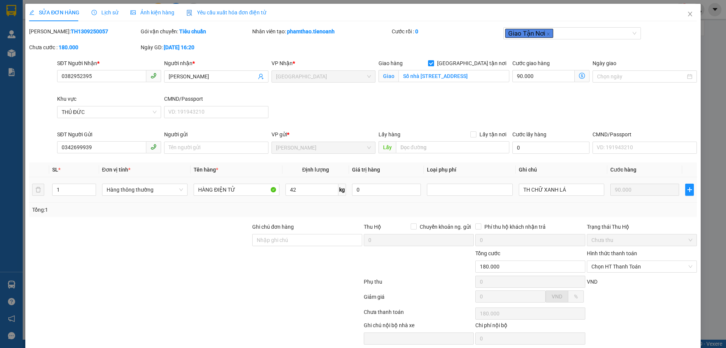
click at [617, 199] on td "90.000" at bounding box center [644, 189] width 75 height 25
drag, startPoint x: 685, startPoint y: 16, endPoint x: 666, endPoint y: 37, distance: 28.4
click at [687, 16] on icon "close" at bounding box center [690, 14] width 6 height 6
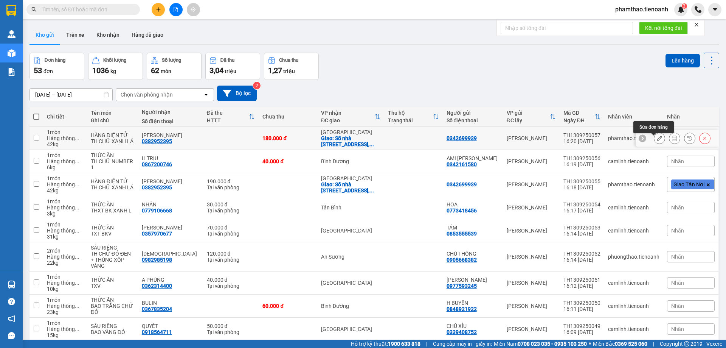
click at [655, 144] on button at bounding box center [659, 138] width 11 height 13
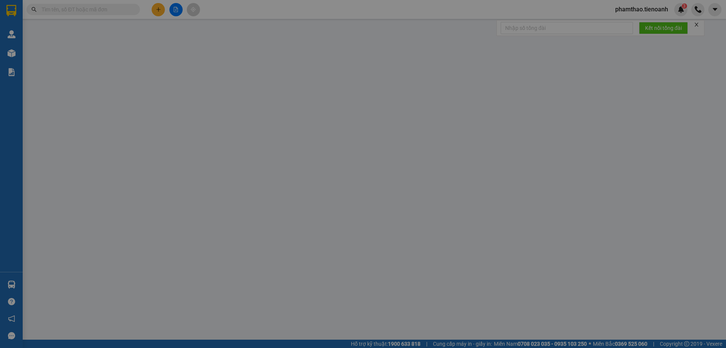
type input "0382952395"
type input "[PERSON_NAME]"
checkbox input "true"
type input "Số nhà [STREET_ADDRESS]"
type input "0342699939"
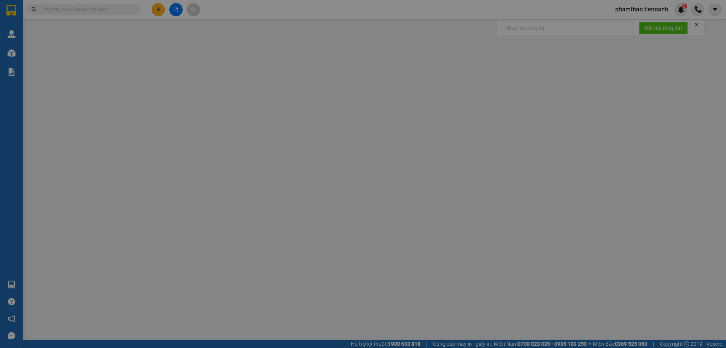
type input "180.000"
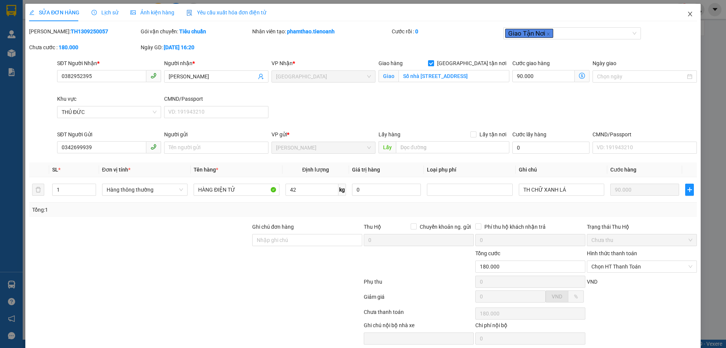
click at [687, 15] on icon "close" at bounding box center [690, 14] width 6 height 6
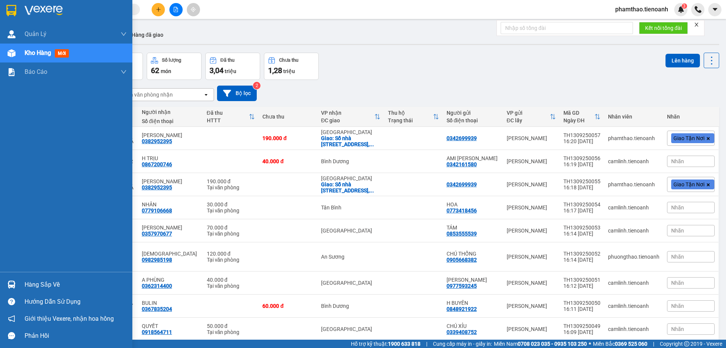
click at [43, 56] on span "Kho hàng" at bounding box center [38, 52] width 26 height 7
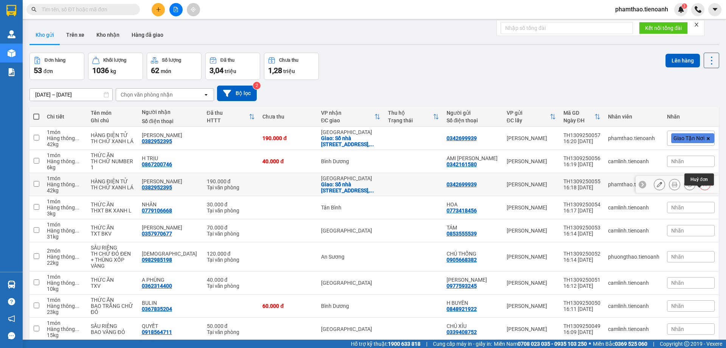
click at [702, 187] on icon at bounding box center [704, 184] width 5 height 5
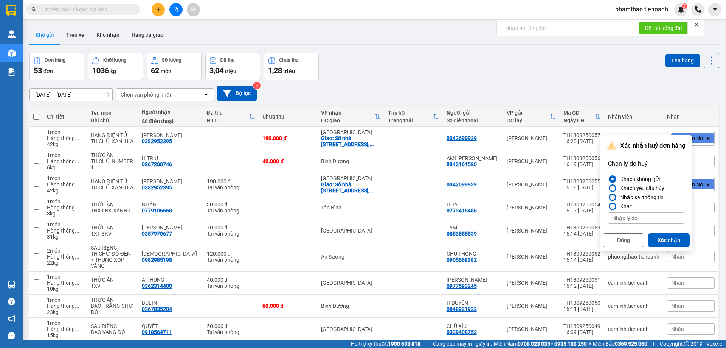
click at [614, 199] on div at bounding box center [612, 196] width 5 height 5
click at [608, 197] on input "Nhập sai thông tin" at bounding box center [608, 197] width 0 height 0
click at [661, 240] on button "Xác nhận" at bounding box center [669, 240] width 42 height 14
